Goal: Information Seeking & Learning: Learn about a topic

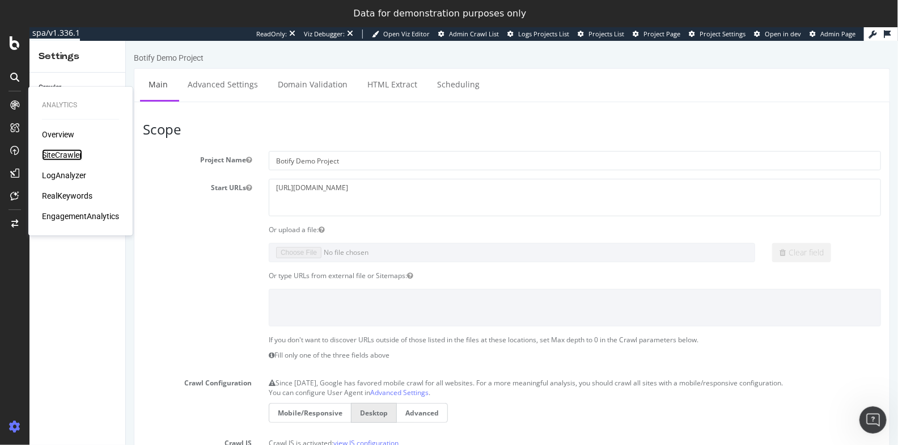
click at [54, 152] on div "SiteCrawler" at bounding box center [62, 154] width 40 height 11
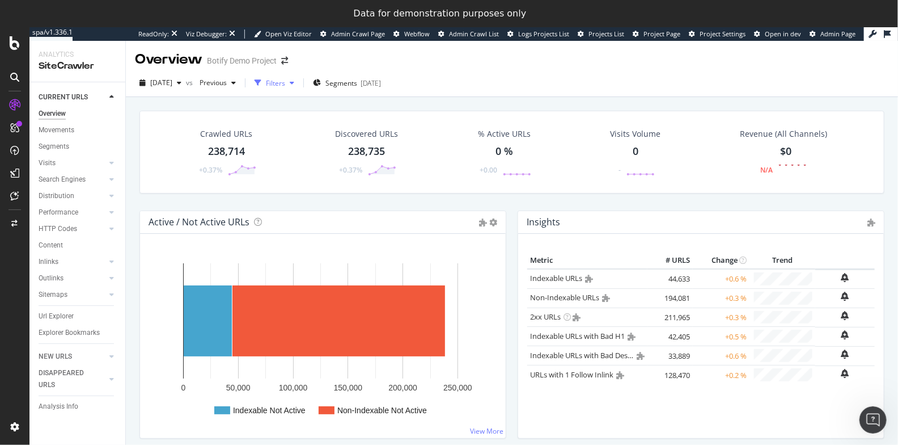
click at [266, 83] on div "button" at bounding box center [258, 83] width 16 height 16
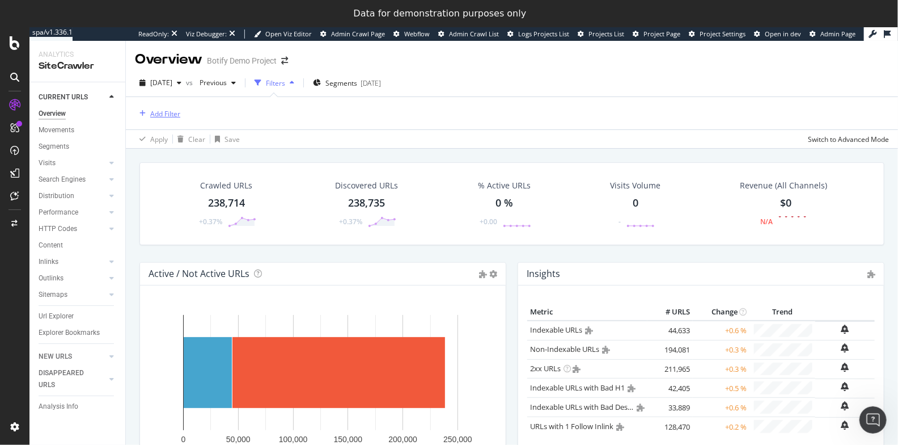
click at [155, 111] on div "Add Filter" at bounding box center [165, 114] width 30 height 10
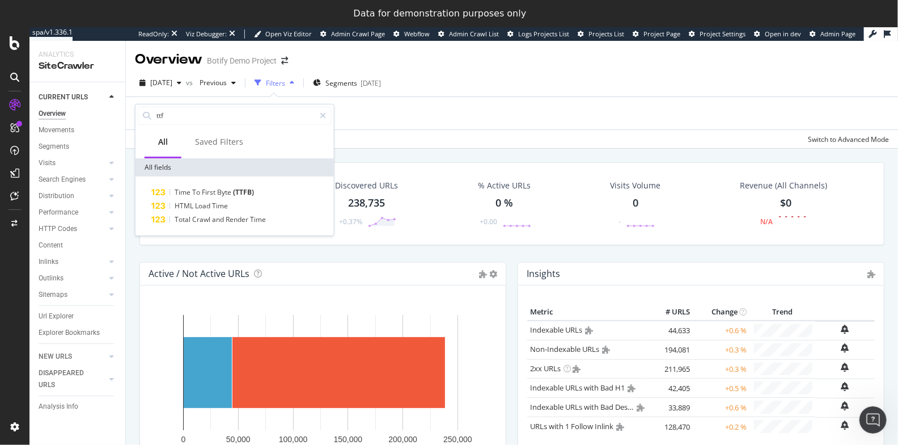
type input "ttf"
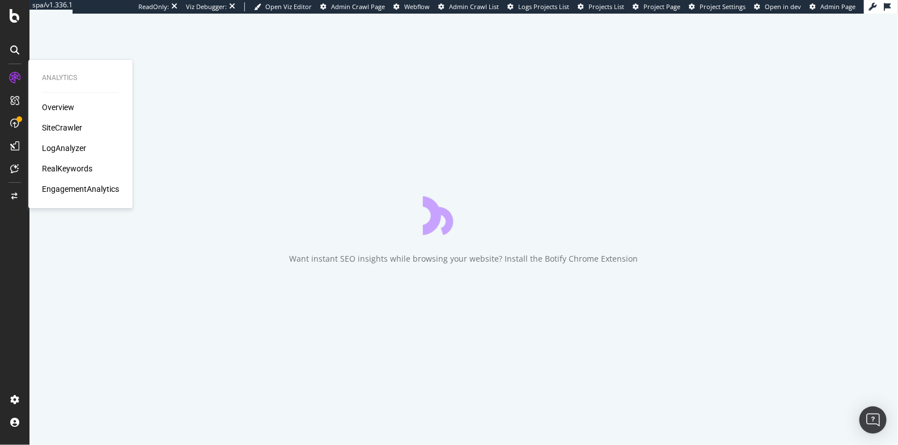
click at [50, 132] on div "SiteCrawler" at bounding box center [62, 127] width 40 height 11
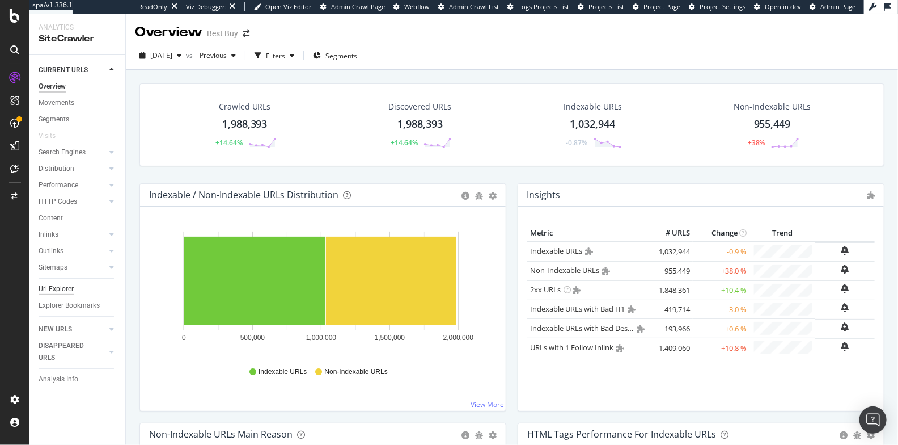
click at [49, 291] on div "Url Explorer" at bounding box center [56, 289] width 35 height 12
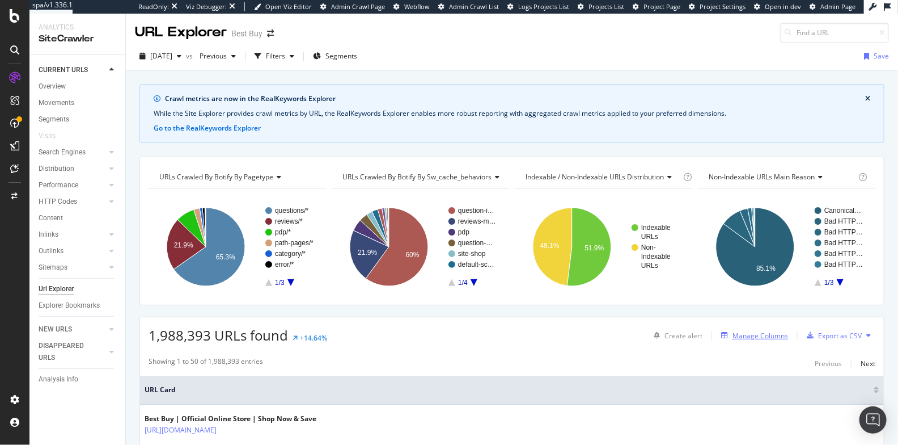
click at [755, 331] on div "Manage Columns" at bounding box center [761, 336] width 56 height 10
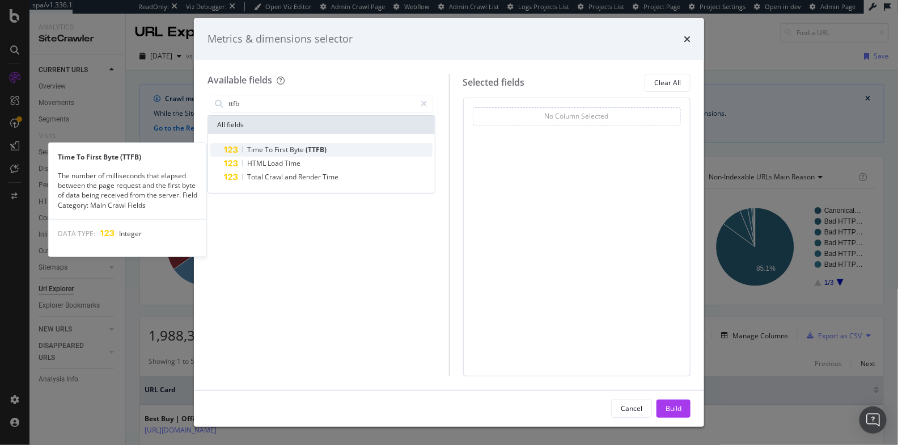
type input "ttfb"
click at [320, 150] on span "(TTFB)" at bounding box center [316, 150] width 21 height 10
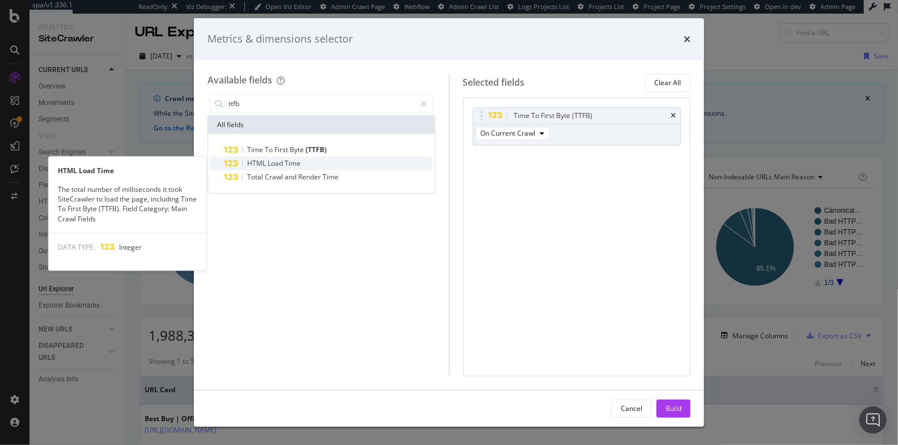
click at [314, 162] on div "HTML Load Time" at bounding box center [328, 163] width 209 height 14
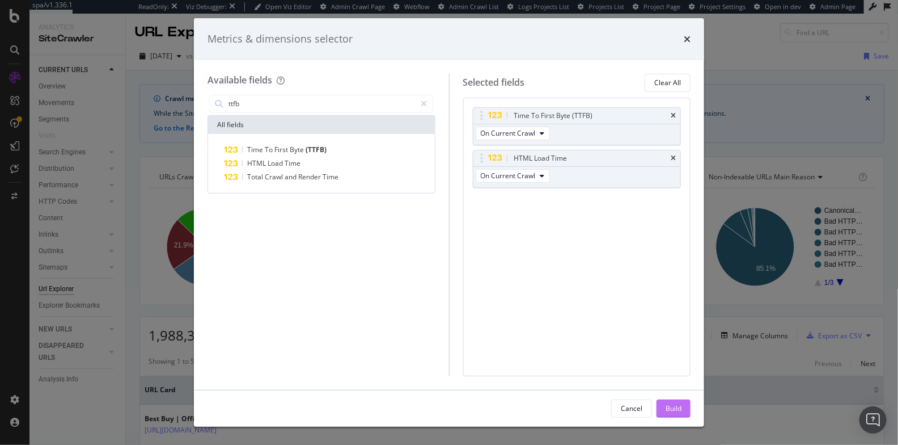
click at [674, 408] on div "Build" at bounding box center [674, 408] width 16 height 10
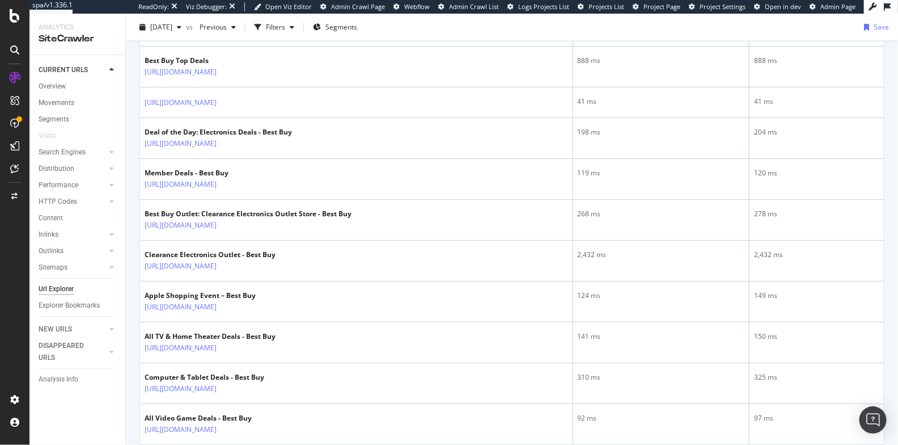
scroll to position [603, 0]
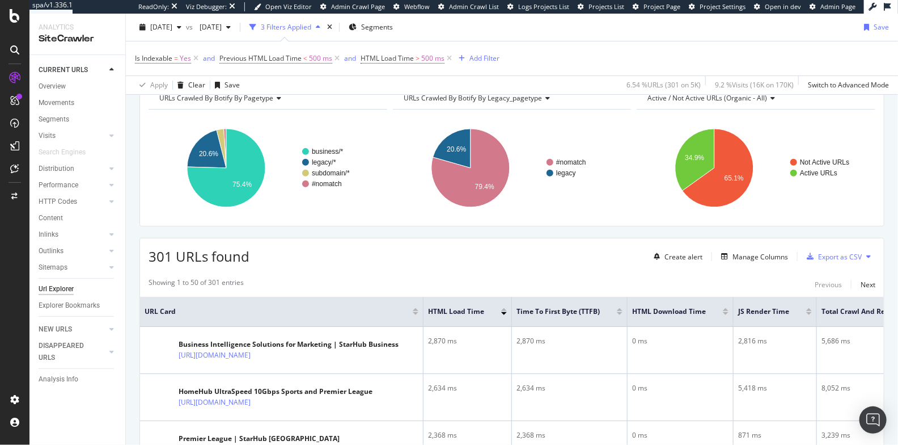
scroll to position [133, 0]
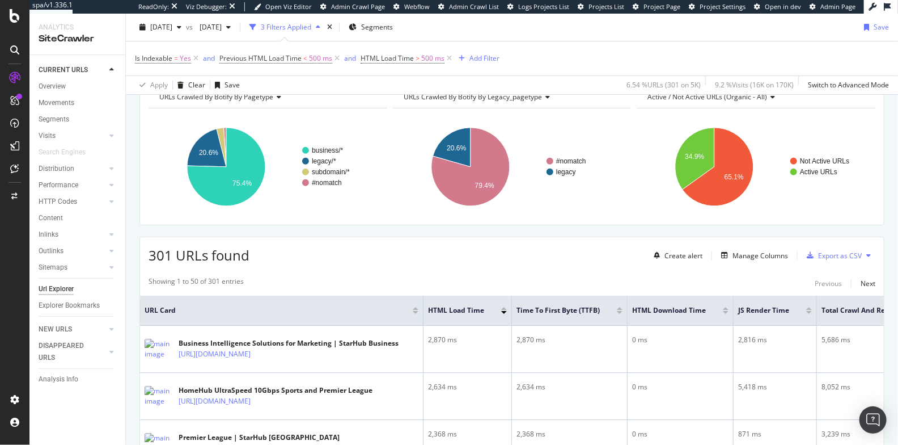
click at [621, 307] on div at bounding box center [620, 308] width 6 height 3
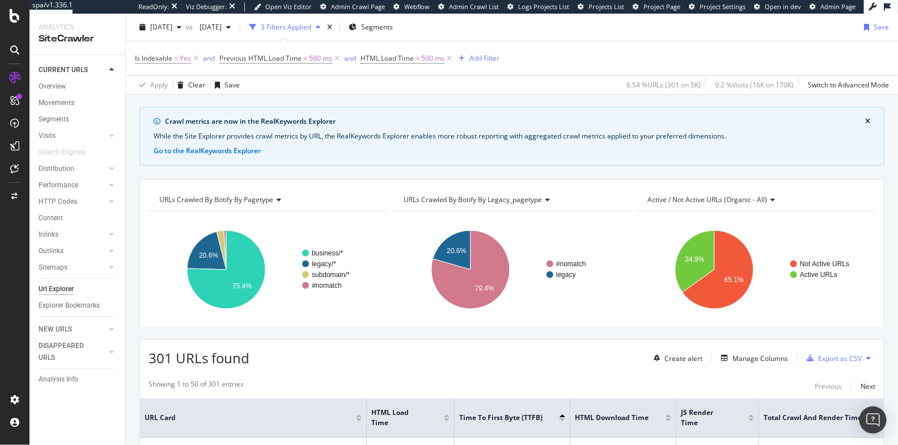
scroll to position [176, 0]
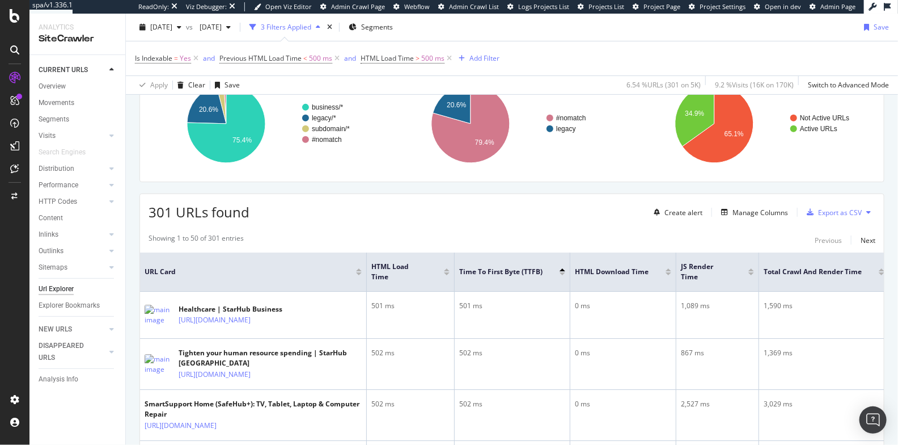
click at [446, 272] on div at bounding box center [447, 273] width 6 height 3
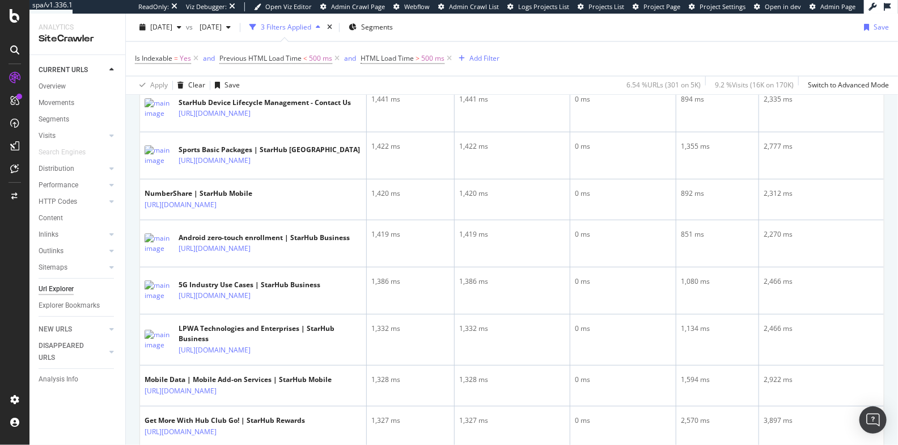
scroll to position [1049, 0]
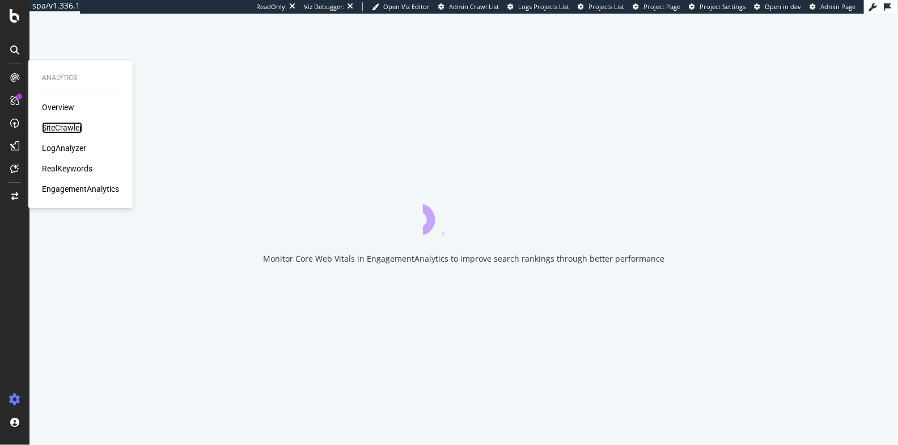
click at [55, 127] on div "SiteCrawler" at bounding box center [62, 127] width 40 height 11
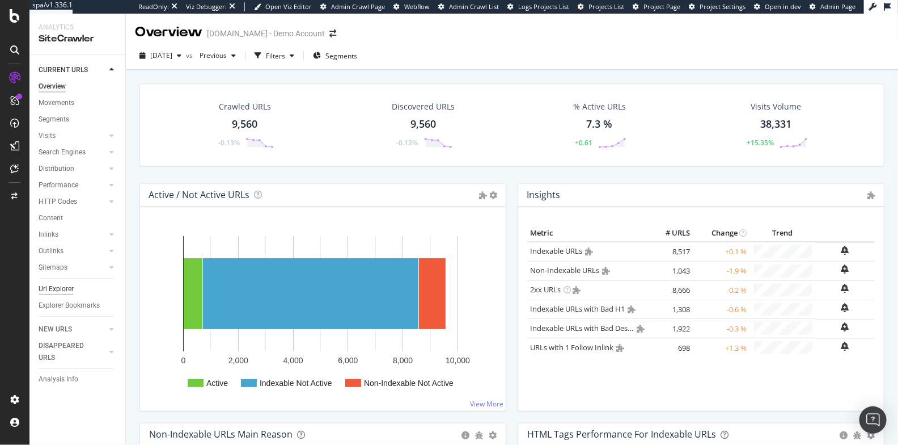
click at [66, 289] on div "Url Explorer" at bounding box center [56, 289] width 35 height 12
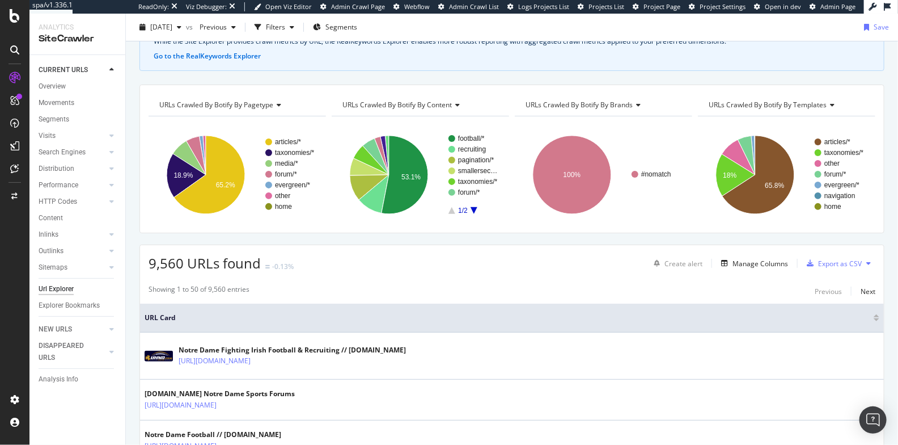
scroll to position [74, 0]
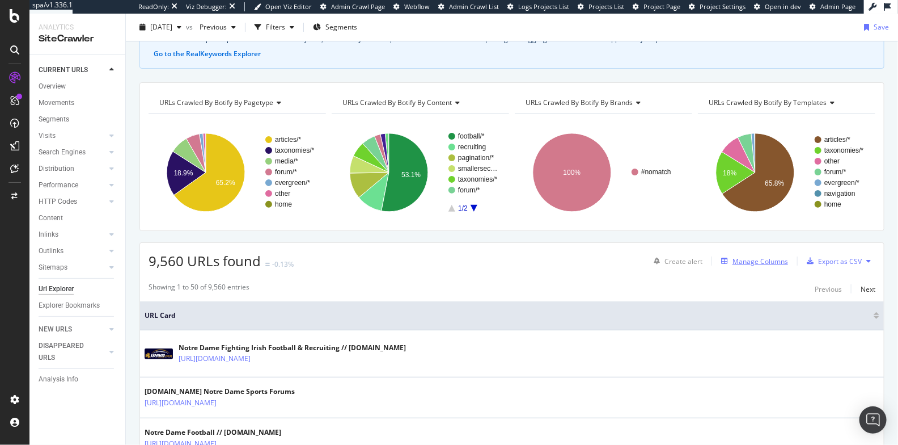
click at [752, 255] on div "Manage Columns" at bounding box center [752, 261] width 71 height 12
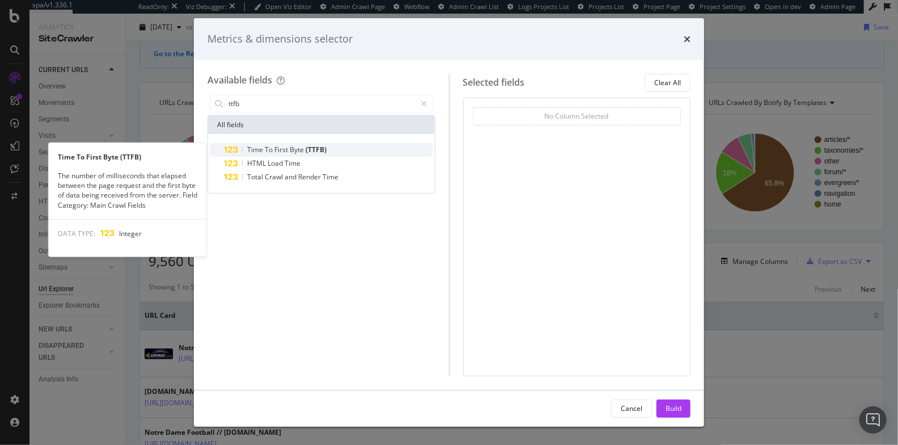
type input "ttfb"
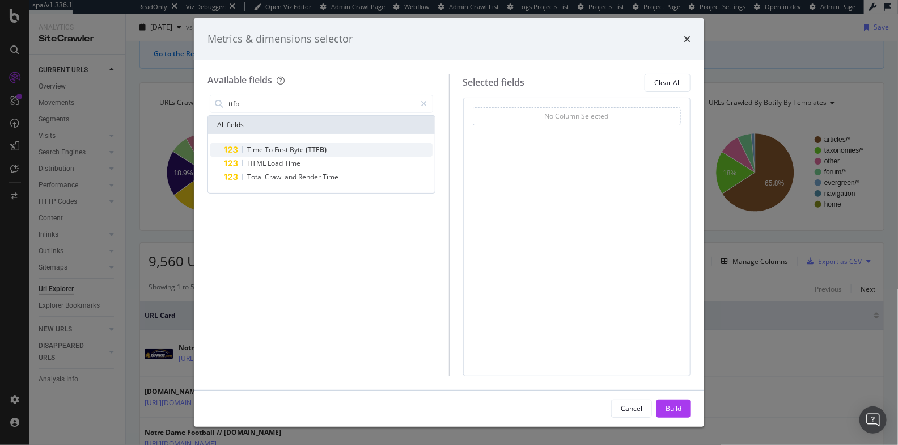
click at [298, 148] on span "Byte" at bounding box center [298, 150] width 16 height 10
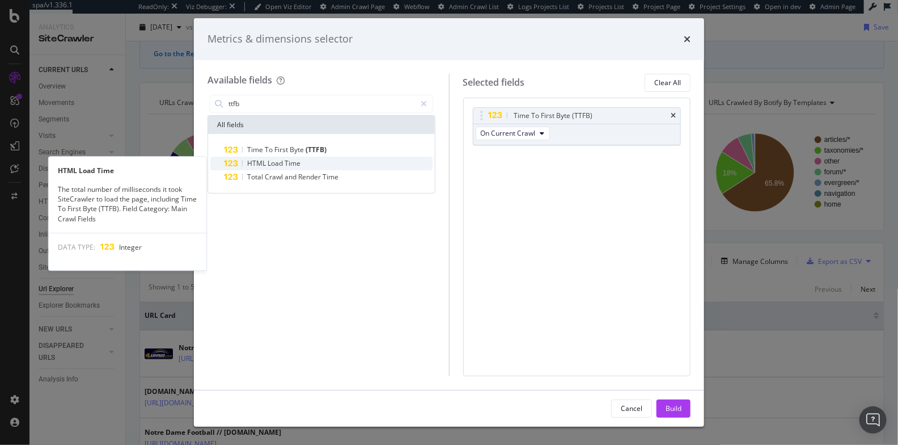
click at [293, 160] on span "Time" at bounding box center [293, 163] width 16 height 10
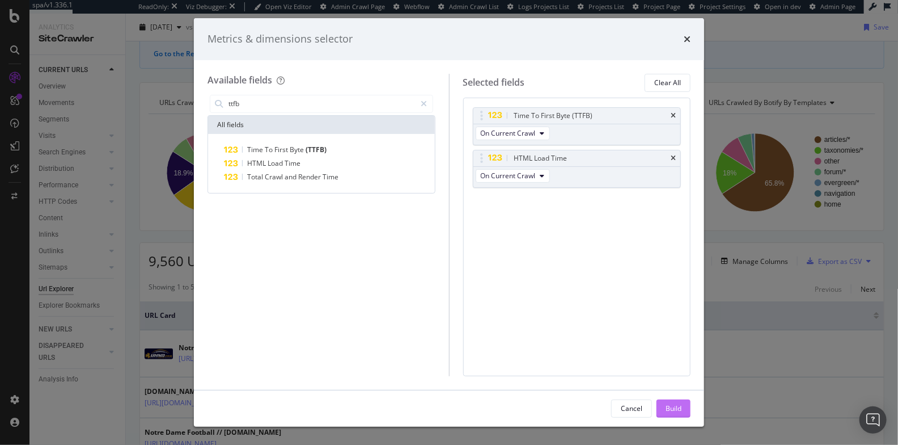
click at [672, 409] on div "Build" at bounding box center [674, 408] width 16 height 10
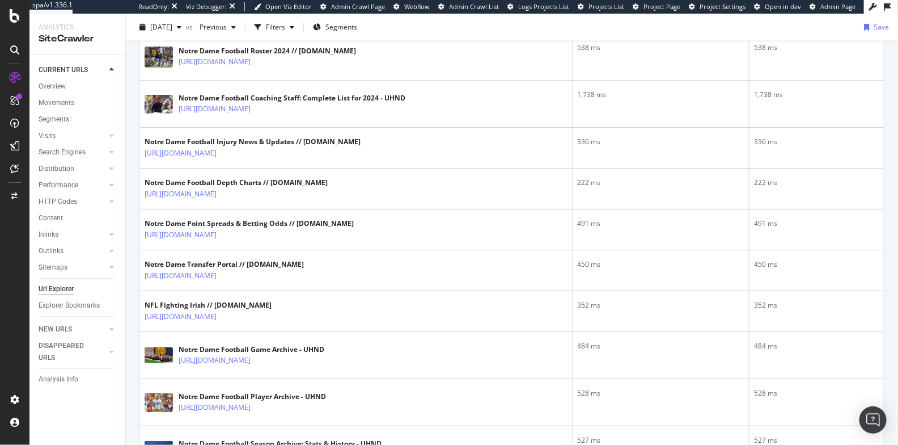
scroll to position [129, 0]
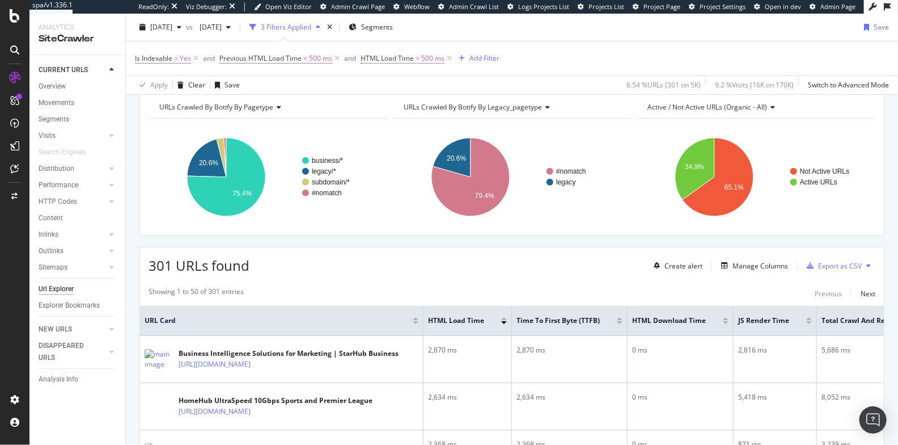
scroll to position [229, 0]
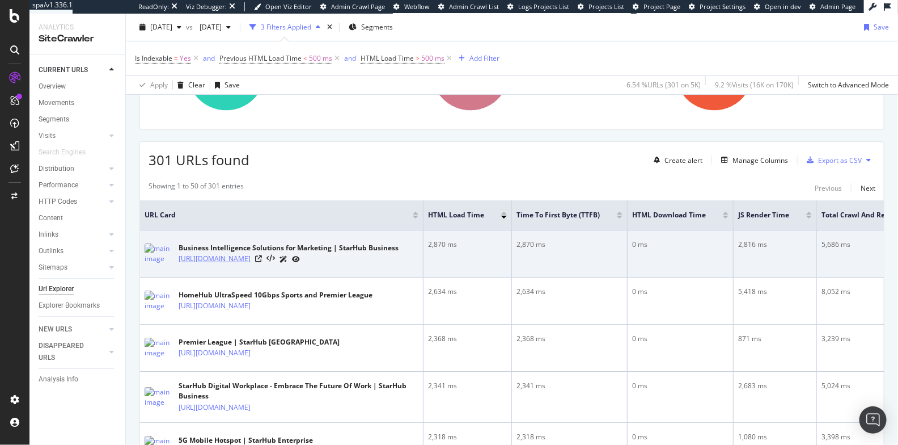
click at [251, 254] on link "[URL][DOMAIN_NAME]" at bounding box center [215, 258] width 72 height 11
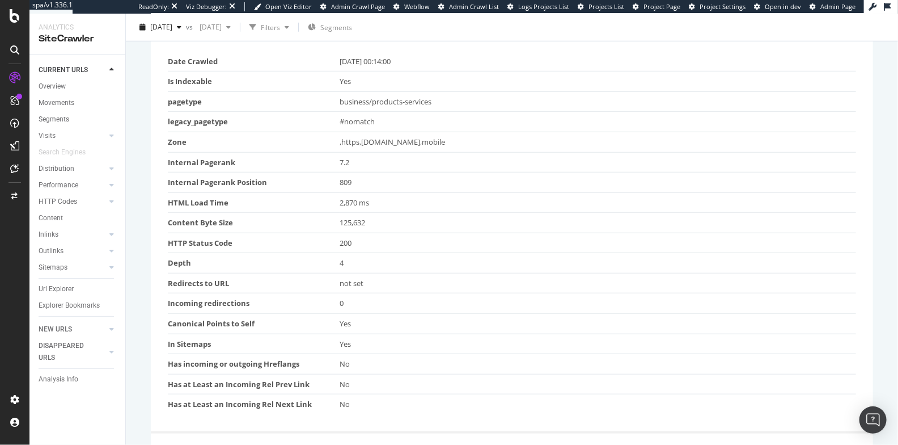
scroll to position [129, 0]
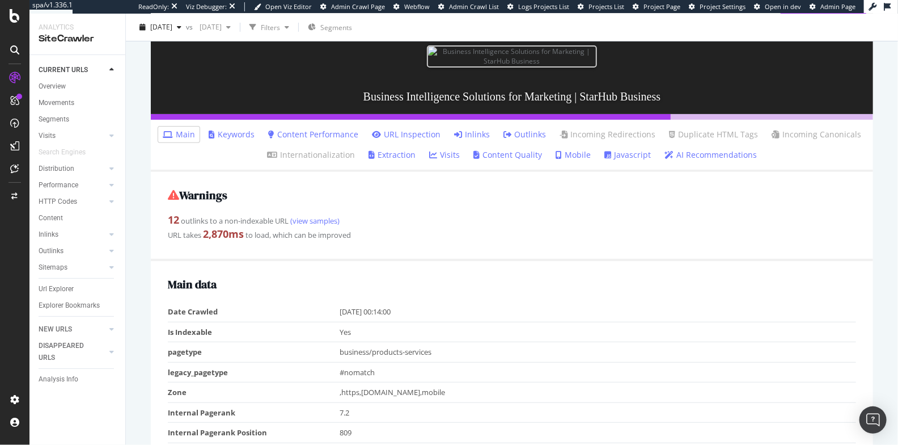
click at [337, 140] on link "Content Performance" at bounding box center [313, 134] width 90 height 11
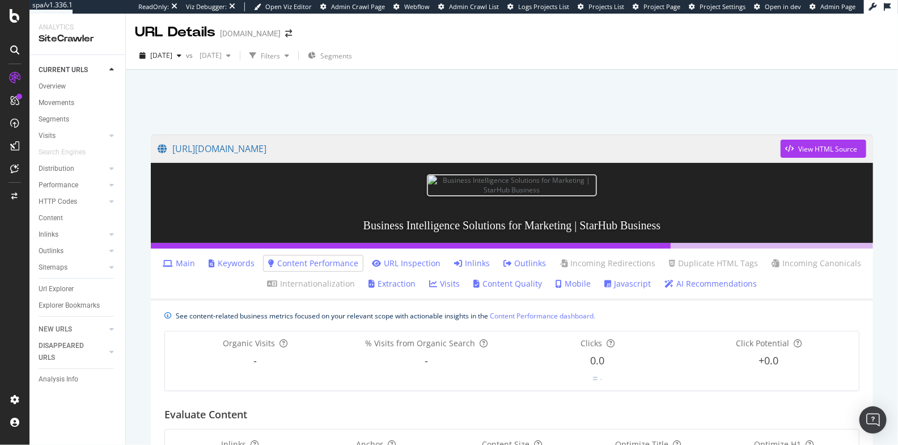
scroll to position [88, 0]
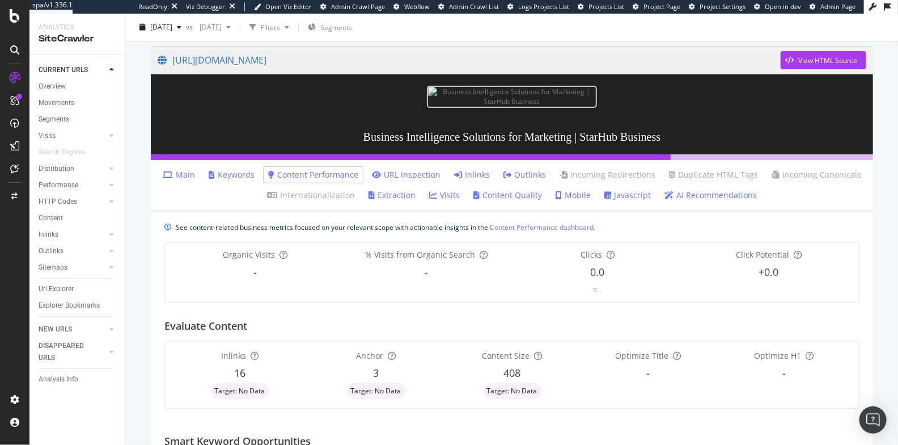
click at [496, 201] on link "Content Quality" at bounding box center [507, 194] width 69 height 11
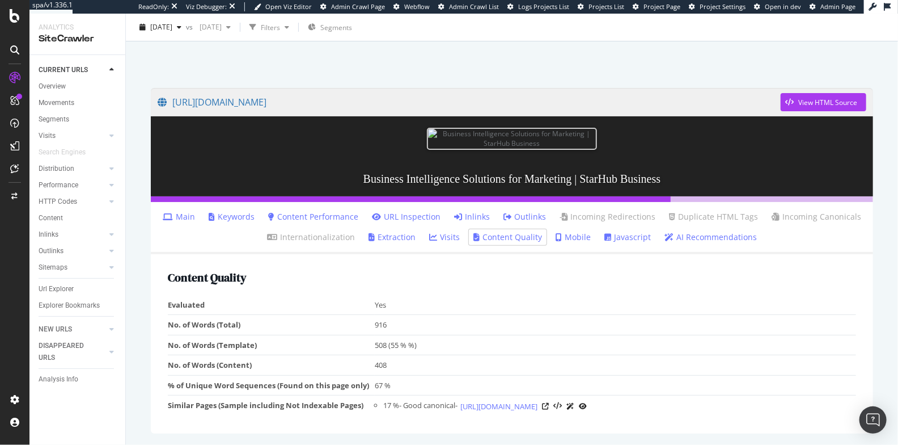
scroll to position [193, 0]
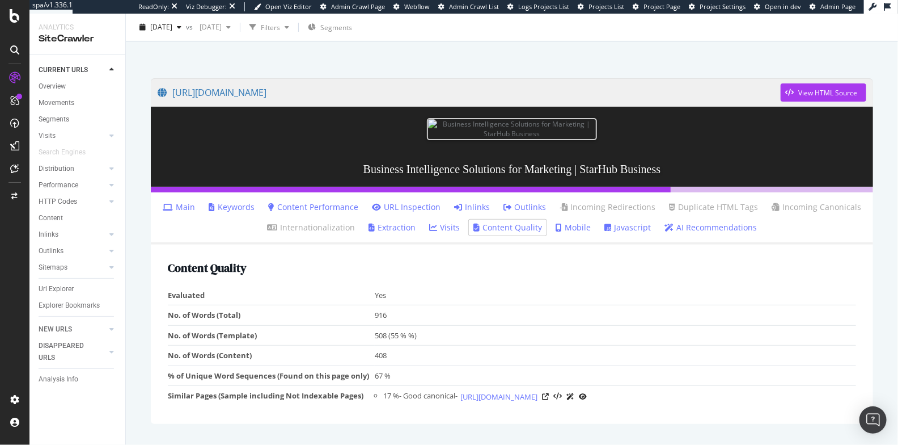
click at [188, 213] on link "Main" at bounding box center [179, 206] width 32 height 11
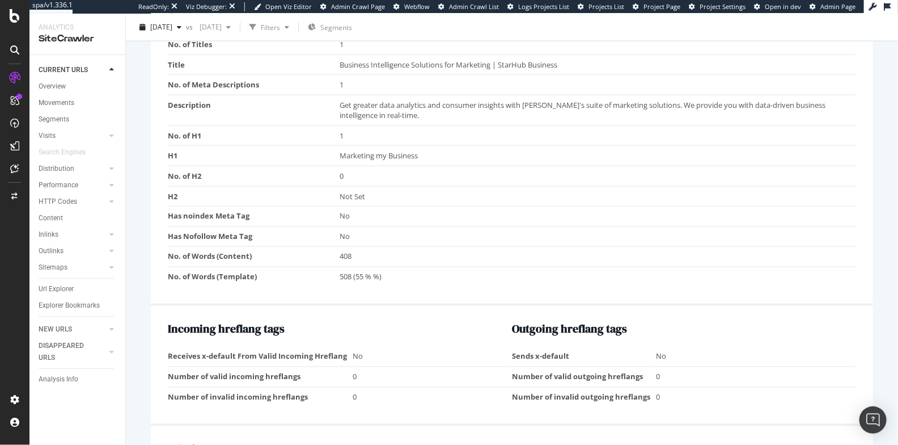
scroll to position [35, 0]
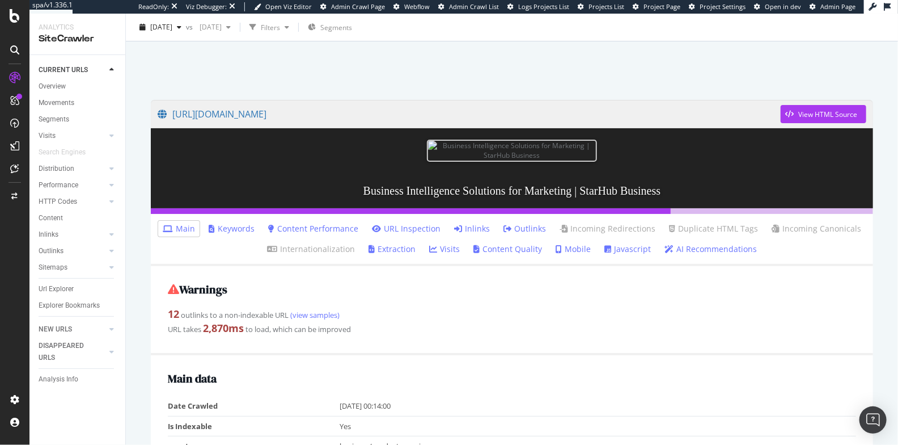
click at [396, 234] on link "URL Inspection" at bounding box center [406, 228] width 69 height 11
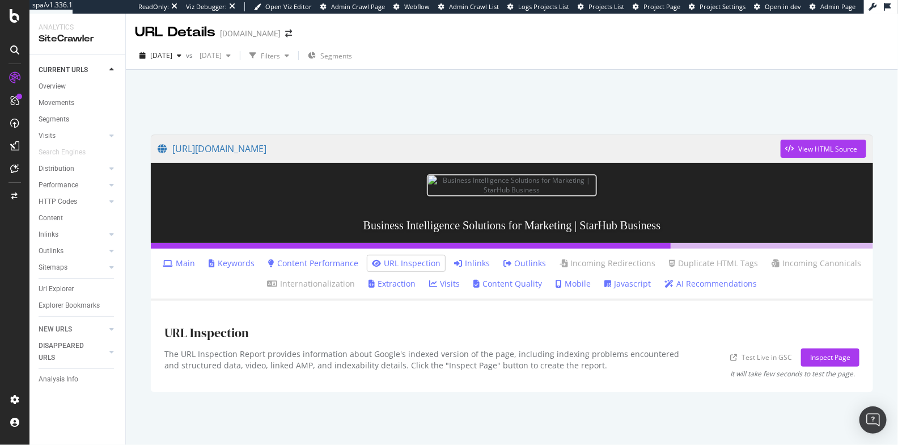
scroll to position [107, 0]
click at [812, 362] on div "Inspect Page" at bounding box center [830, 357] width 40 height 10
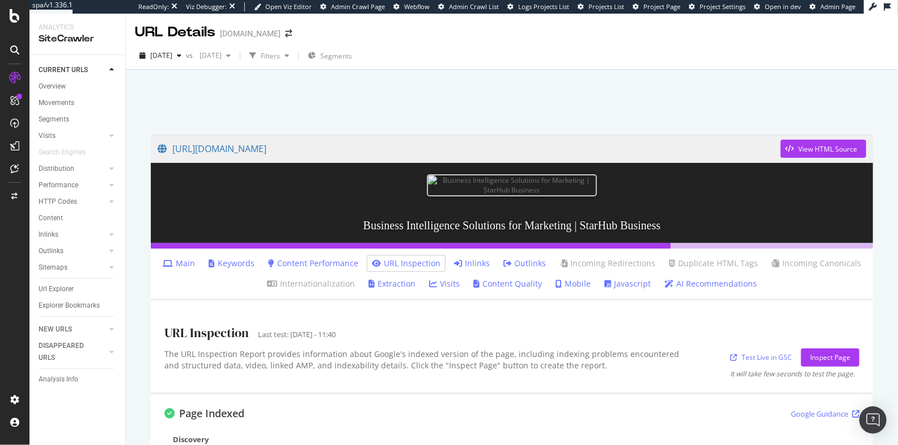
scroll to position [0, 0]
